Goal: Information Seeking & Learning: Learn about a topic

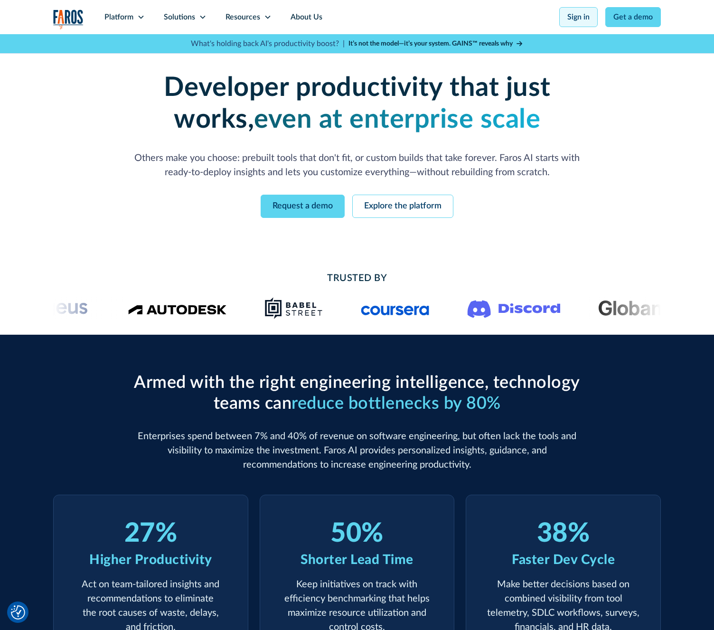
click at [574, 15] on link "Sign in" at bounding box center [578, 17] width 38 height 20
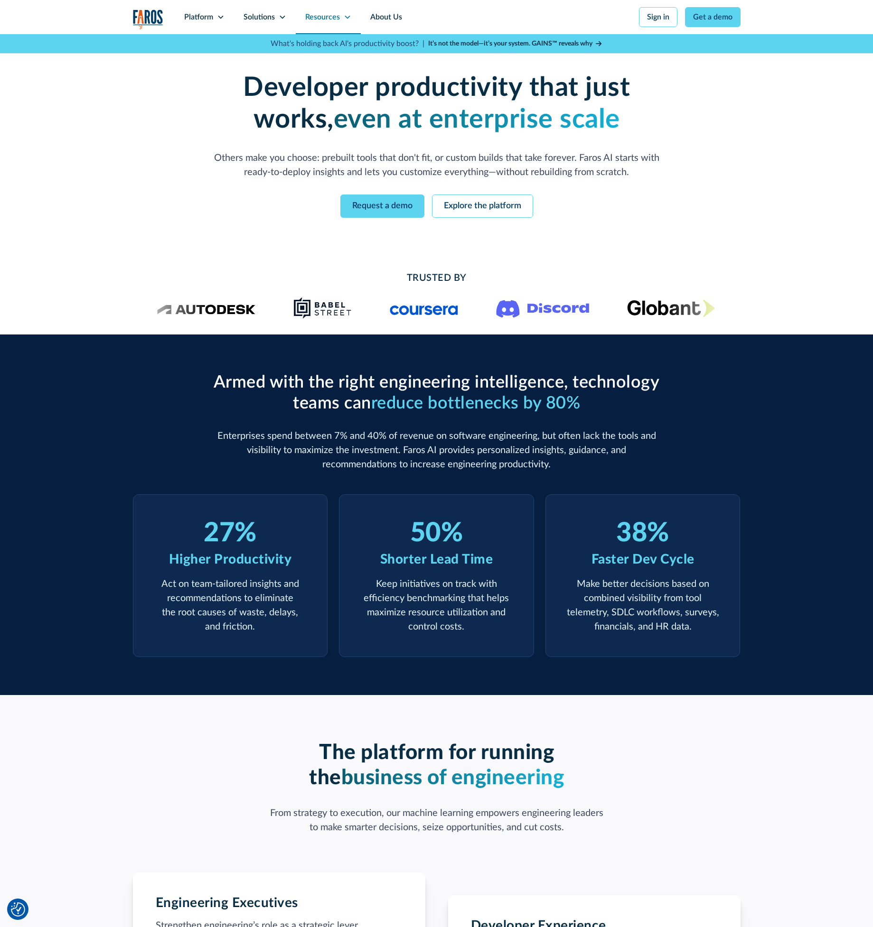
click at [326, 18] on div "Resources" at bounding box center [322, 16] width 35 height 11
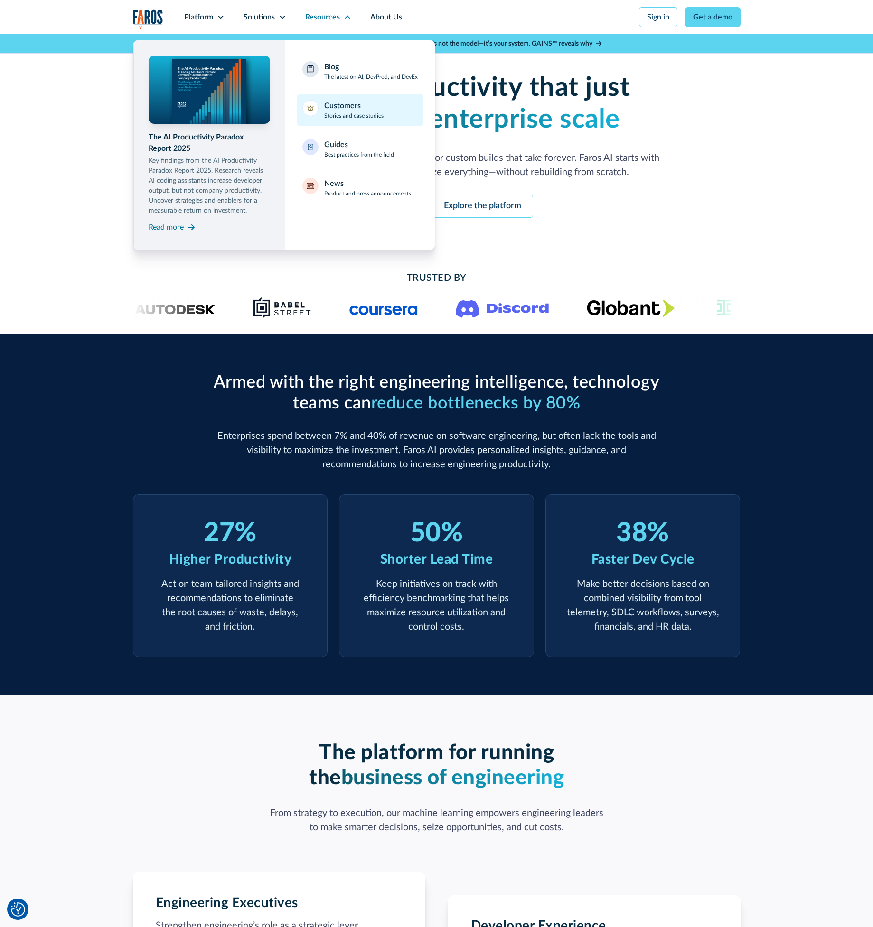
click at [352, 113] on p "Stories and case studies" at bounding box center [353, 116] width 59 height 9
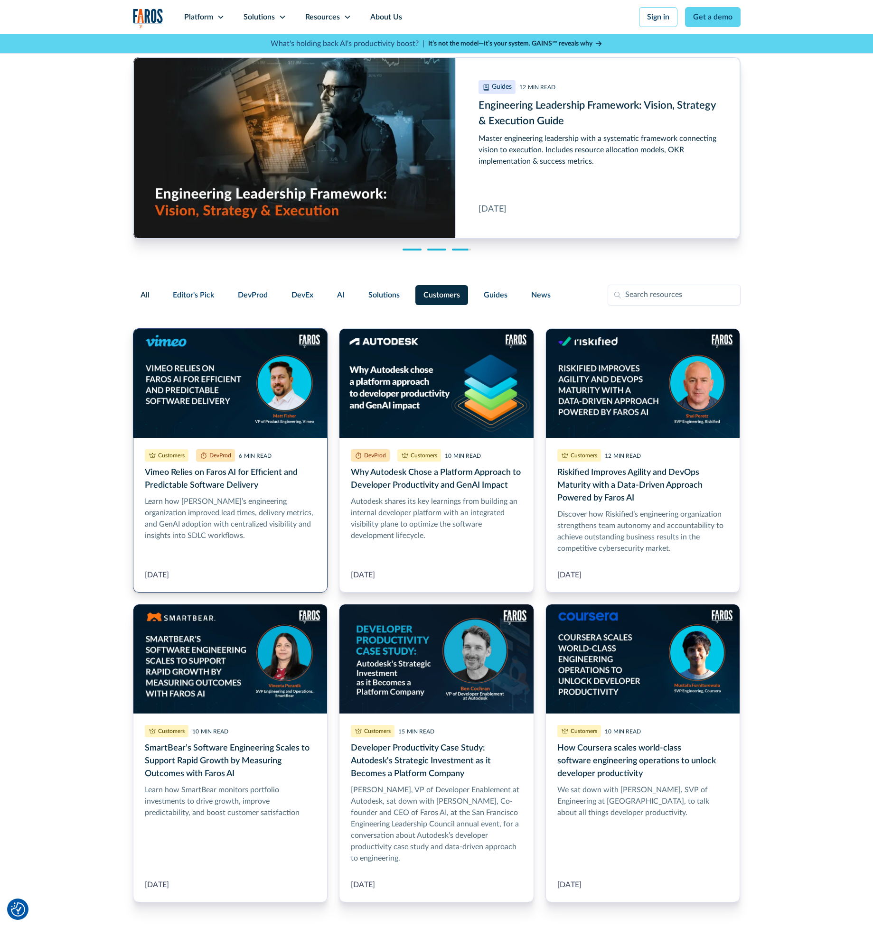
click at [240, 383] on link "Vimeo Relies on Faros AI for Efficient and Predictable Software Delivery" at bounding box center [230, 460] width 195 height 264
